Goal: Information Seeking & Learning: Understand process/instructions

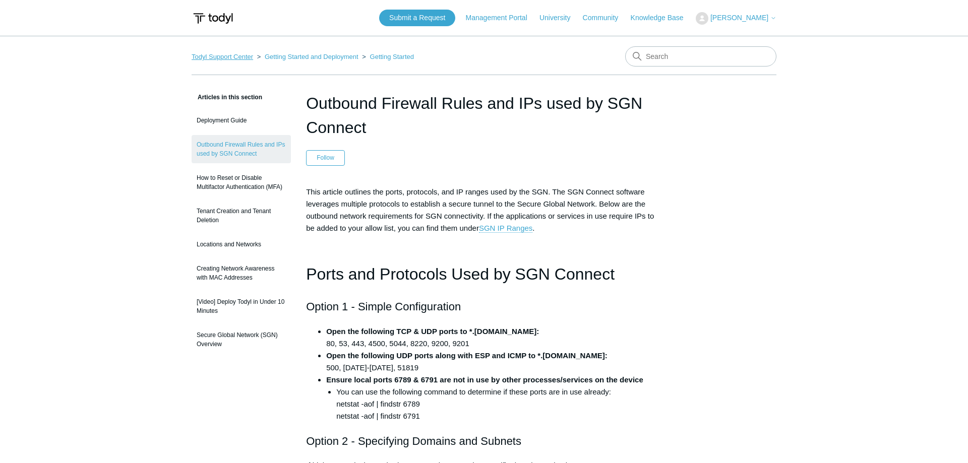
click at [231, 55] on link "Todyl Support Center" at bounding box center [223, 57] width 62 height 8
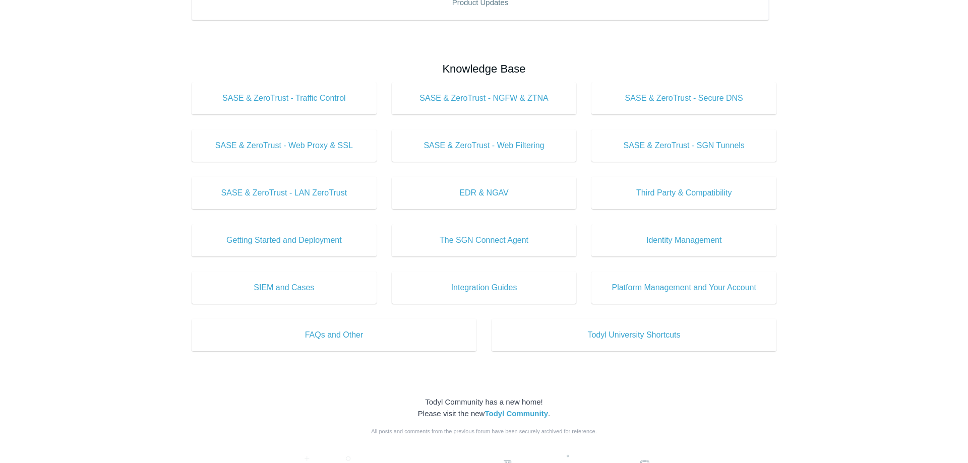
scroll to position [309, 0]
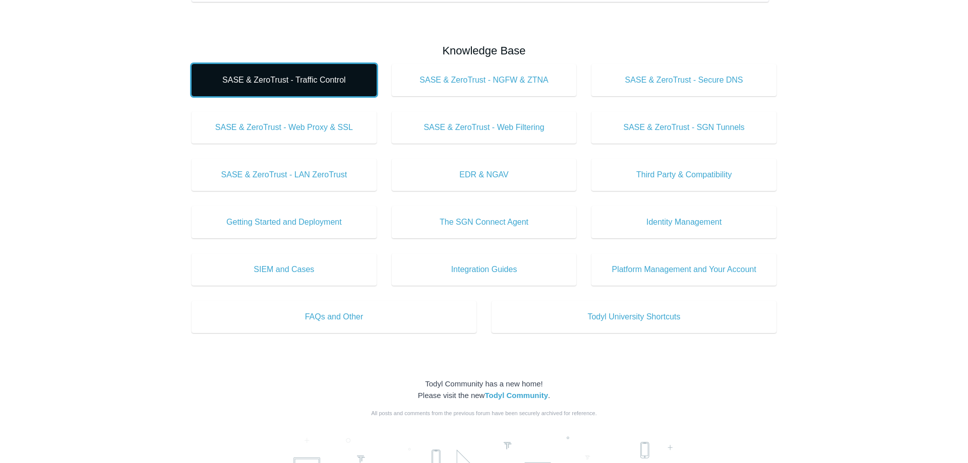
click at [308, 77] on span "SASE & ZeroTrust - Traffic Control" at bounding box center [284, 80] width 155 height 12
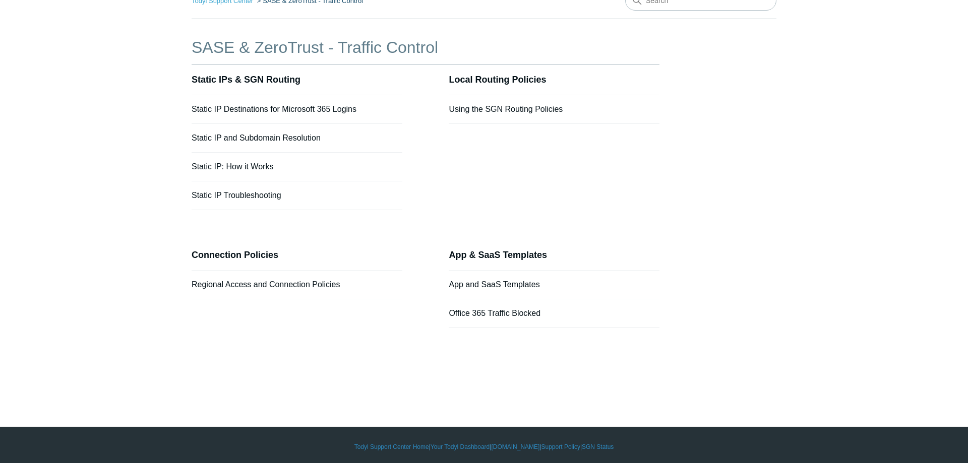
scroll to position [59, 0]
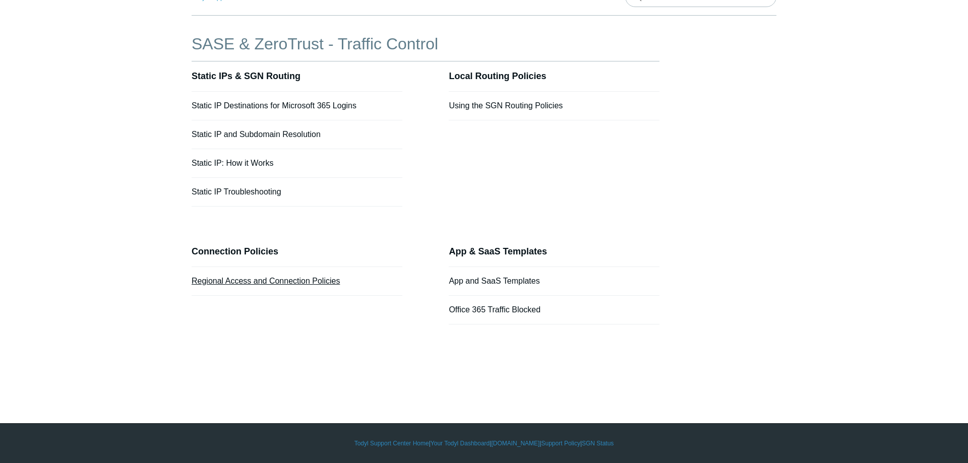
click at [287, 282] on link "Regional Access and Connection Policies" at bounding box center [266, 281] width 148 height 9
click at [265, 79] on link "Static IPs & SGN Routing" at bounding box center [246, 76] width 109 height 10
click at [506, 107] on link "Using the SGN Routing Policies" at bounding box center [506, 105] width 114 height 9
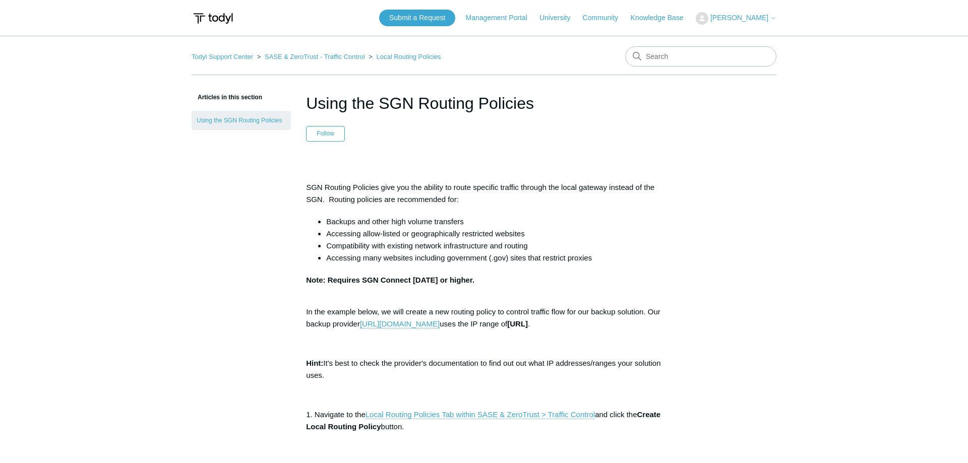
drag, startPoint x: 286, startPoint y: 218, endPoint x: 290, endPoint y: 207, distance: 11.5
click at [246, 60] on link "Todyl Support Center" at bounding box center [223, 57] width 62 height 8
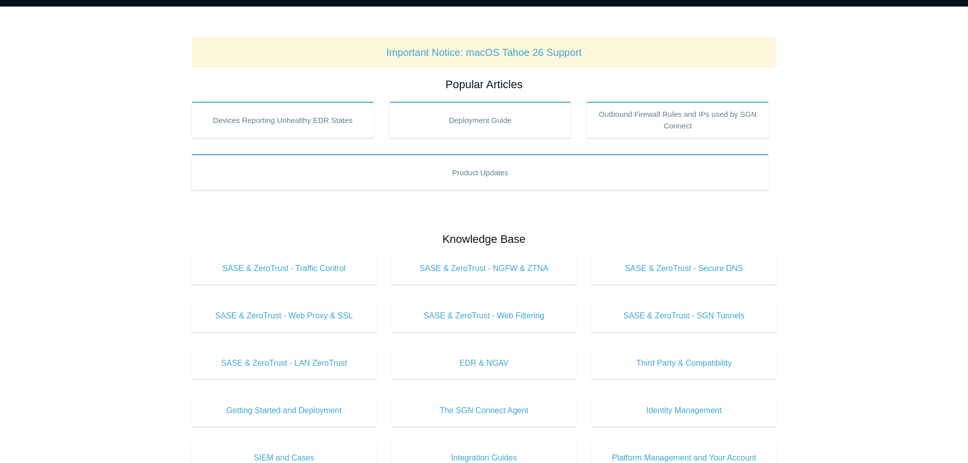
scroll to position [257, 0]
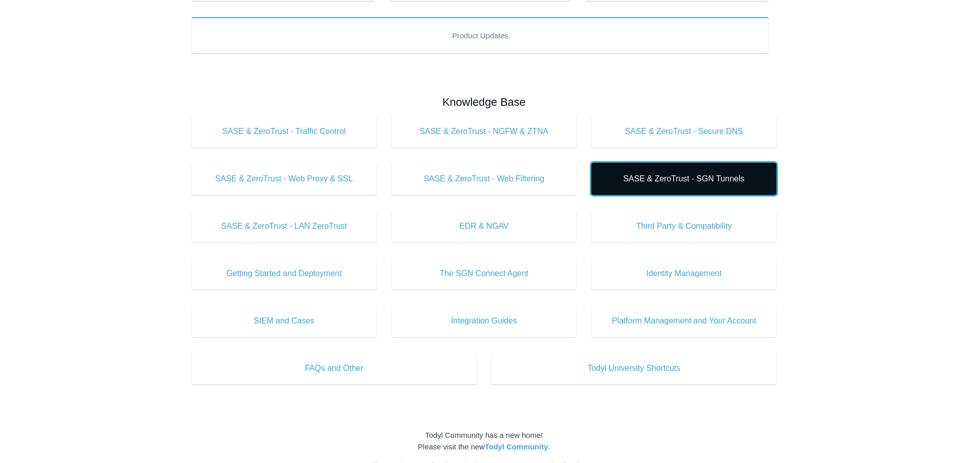
click at [693, 179] on span "SASE & ZeroTrust - SGN Tunnels" at bounding box center [684, 179] width 155 height 12
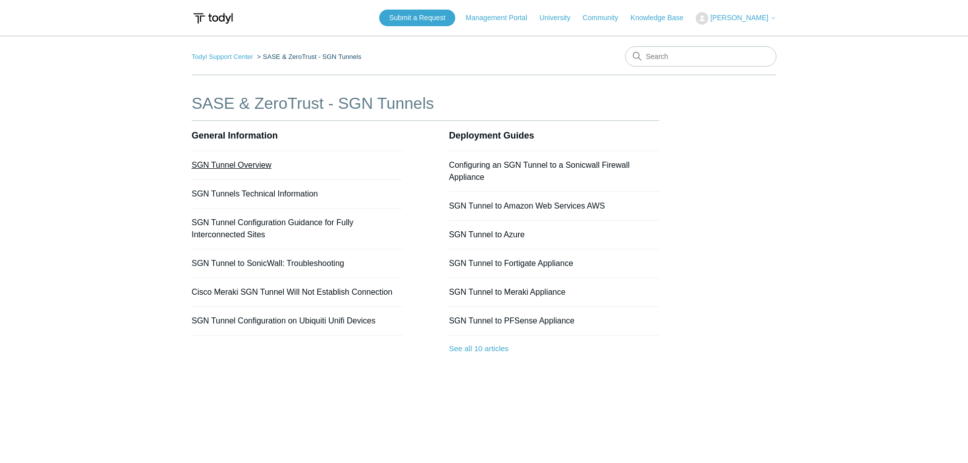
click at [252, 165] on link "SGN Tunnel Overview" at bounding box center [232, 165] width 80 height 9
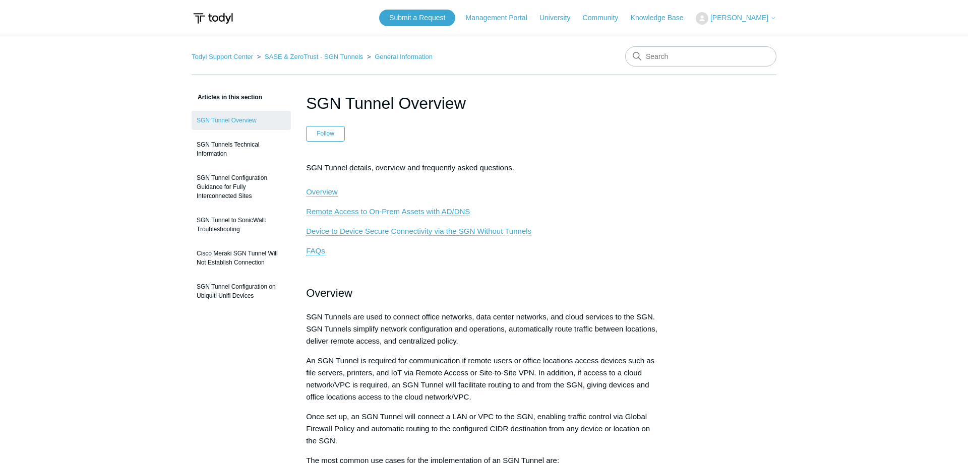
click at [486, 175] on p "SGN Tunnel details, overview and frequently asked questions. Overview" at bounding box center [484, 180] width 356 height 36
drag, startPoint x: 291, startPoint y: 239, endPoint x: 271, endPoint y: 96, distance: 144.1
click at [232, 195] on link "SGN Tunnel Configuration Guidance for Fully Interconnected Sites" at bounding box center [241, 186] width 99 height 37
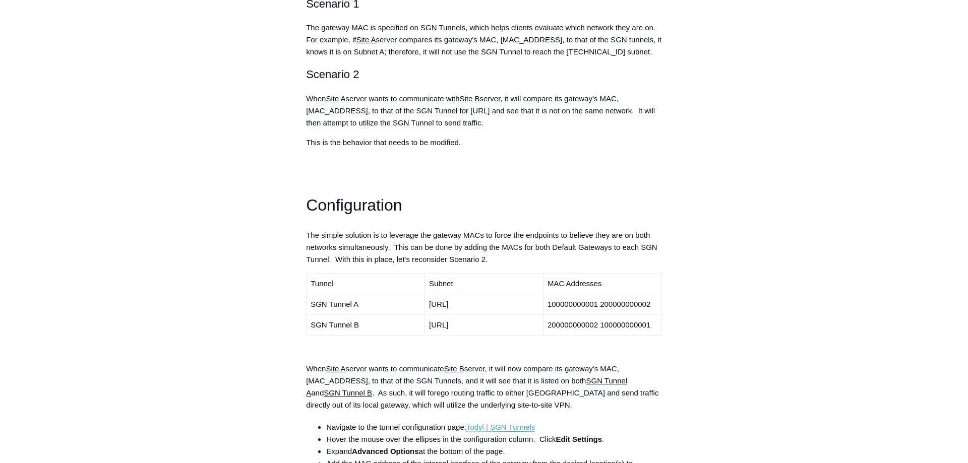
scroll to position [669, 0]
